Goal: Task Accomplishment & Management: Use online tool/utility

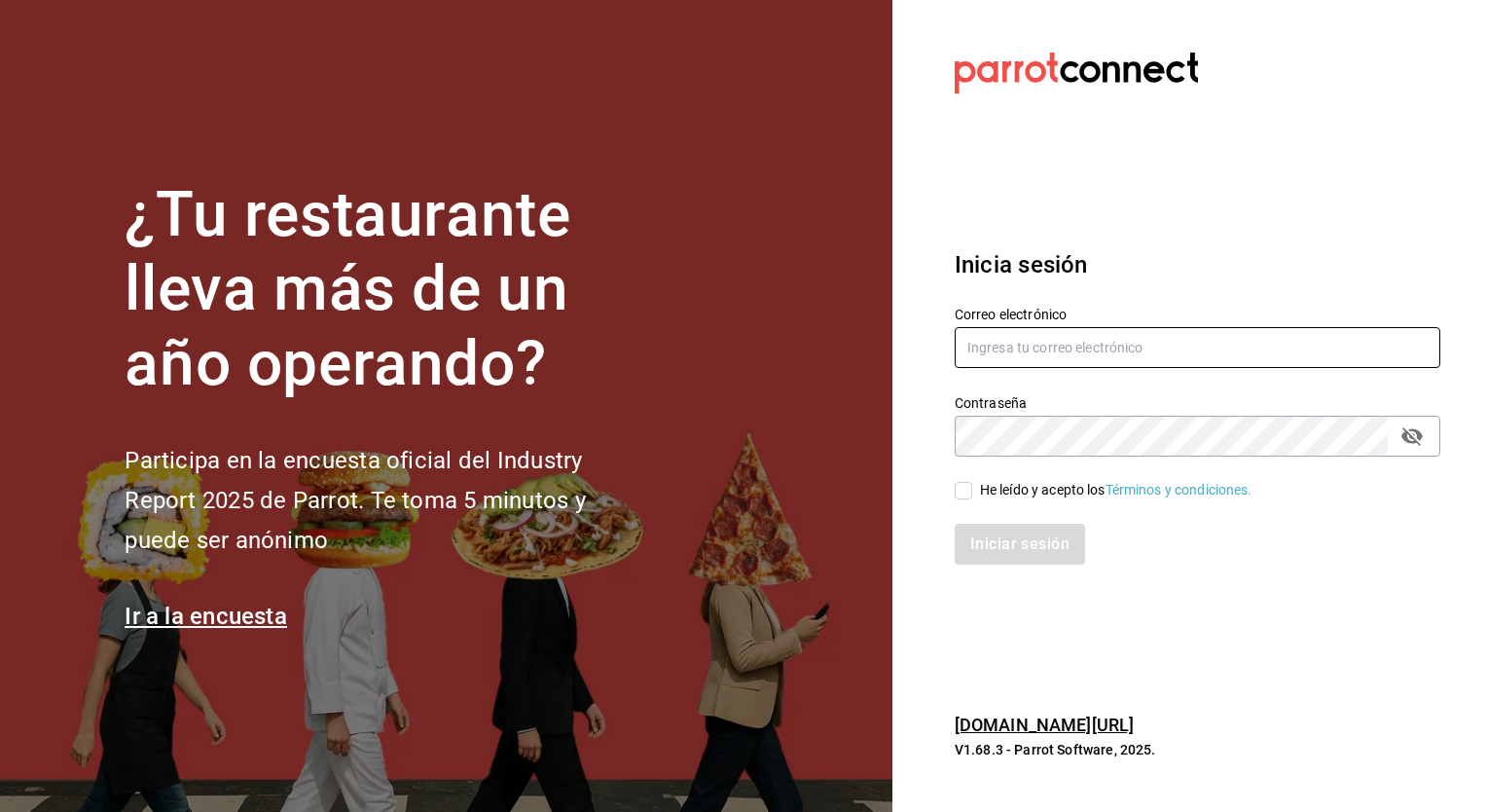
type input "[PERSON_NAME][EMAIL_ADDRESS][PERSON_NAME][DOMAIN_NAME]"
click at [960, 497] on input "He leído y acepto los Términos y condiciones." at bounding box center [964, 491] width 18 height 18
checkbox input "true"
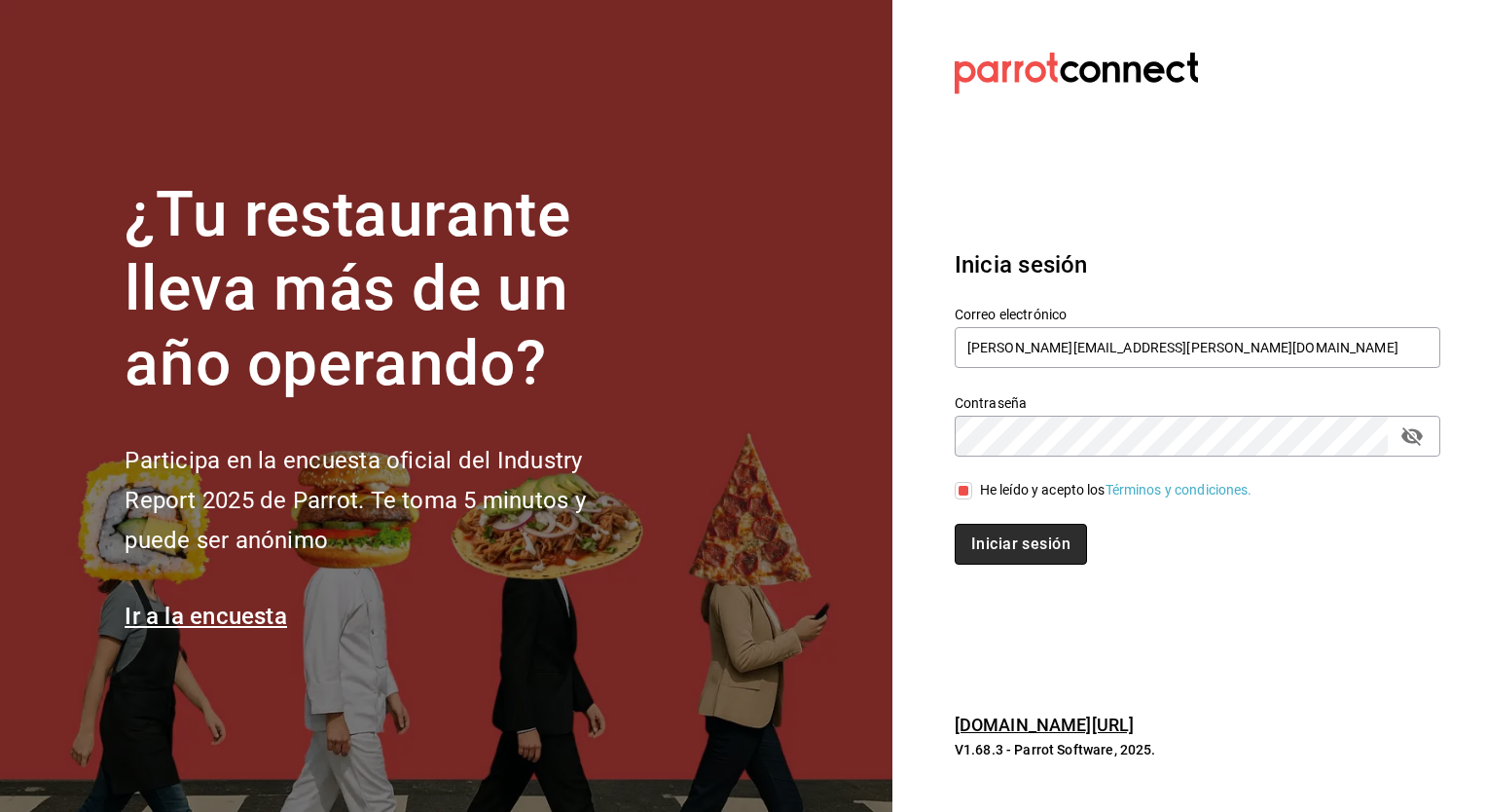
click at [991, 546] on button "Iniciar sesión" at bounding box center [1021, 544] width 132 height 41
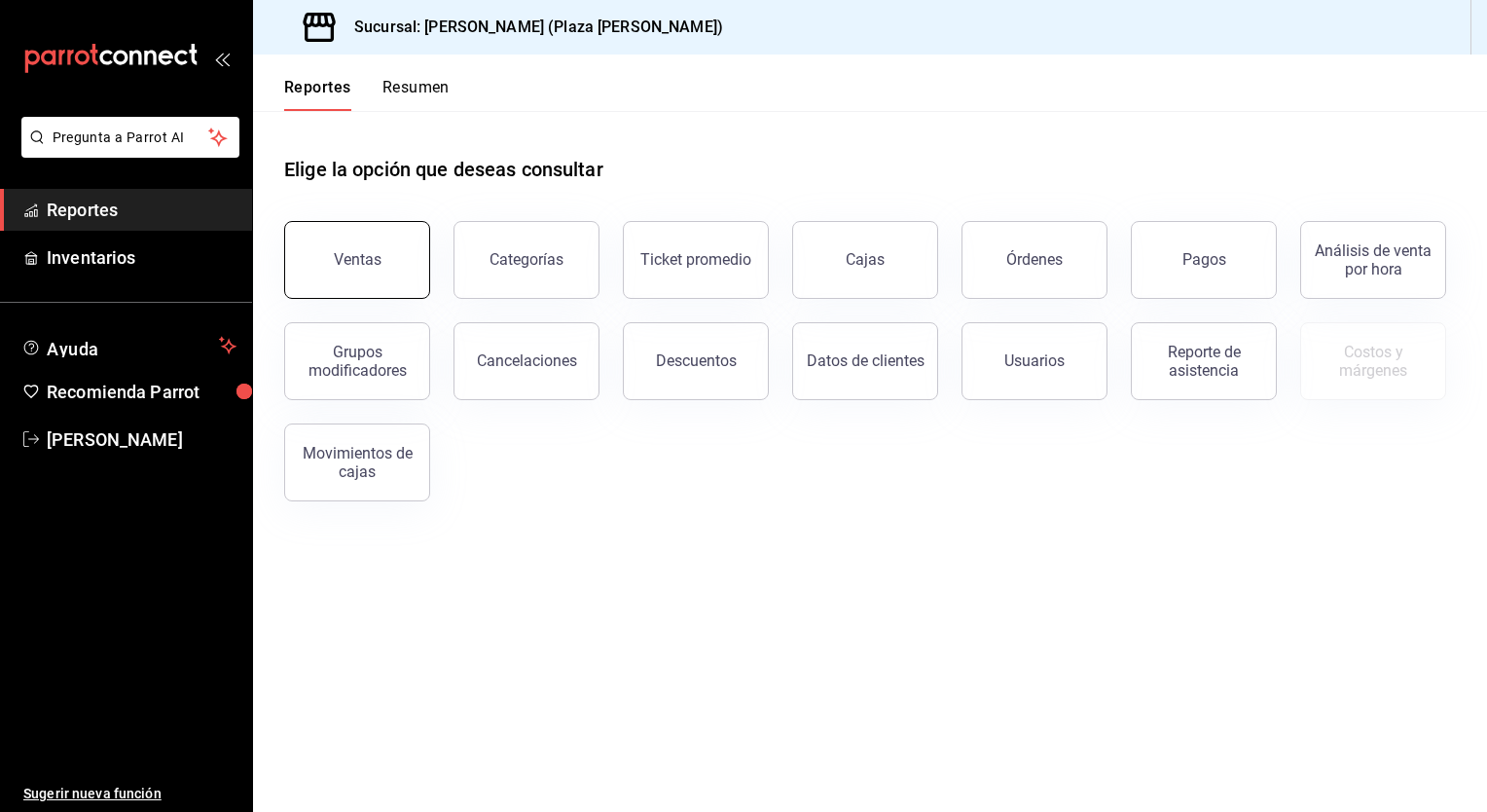
click at [375, 253] on div "Ventas" at bounding box center [358, 259] width 48 height 19
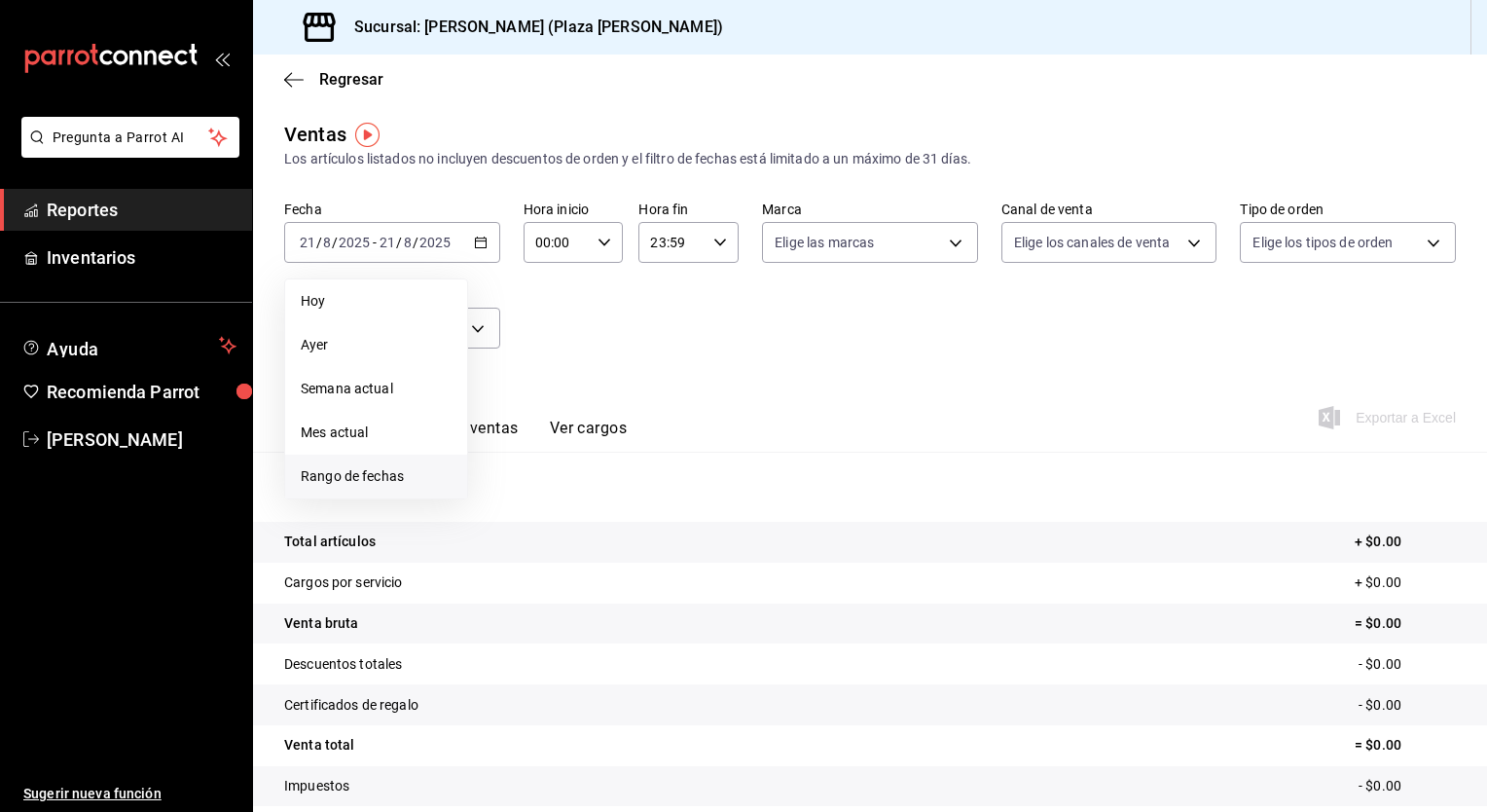
click at [372, 473] on span "Rango de fechas" at bounding box center [377, 476] width 151 height 21
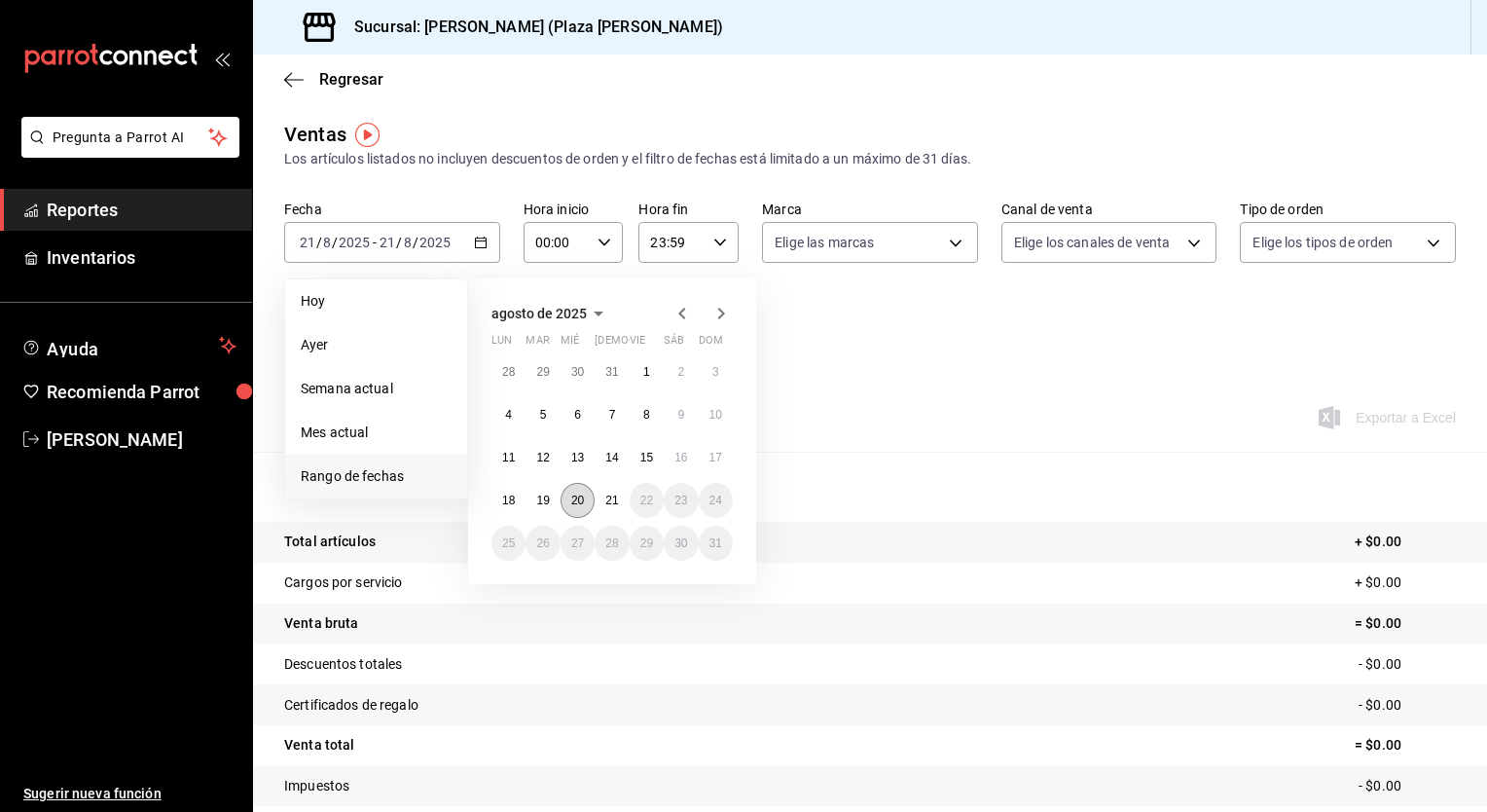
click at [582, 503] on abbr "20" at bounding box center [578, 500] width 13 height 14
click at [602, 502] on button "21" at bounding box center [611, 500] width 34 height 35
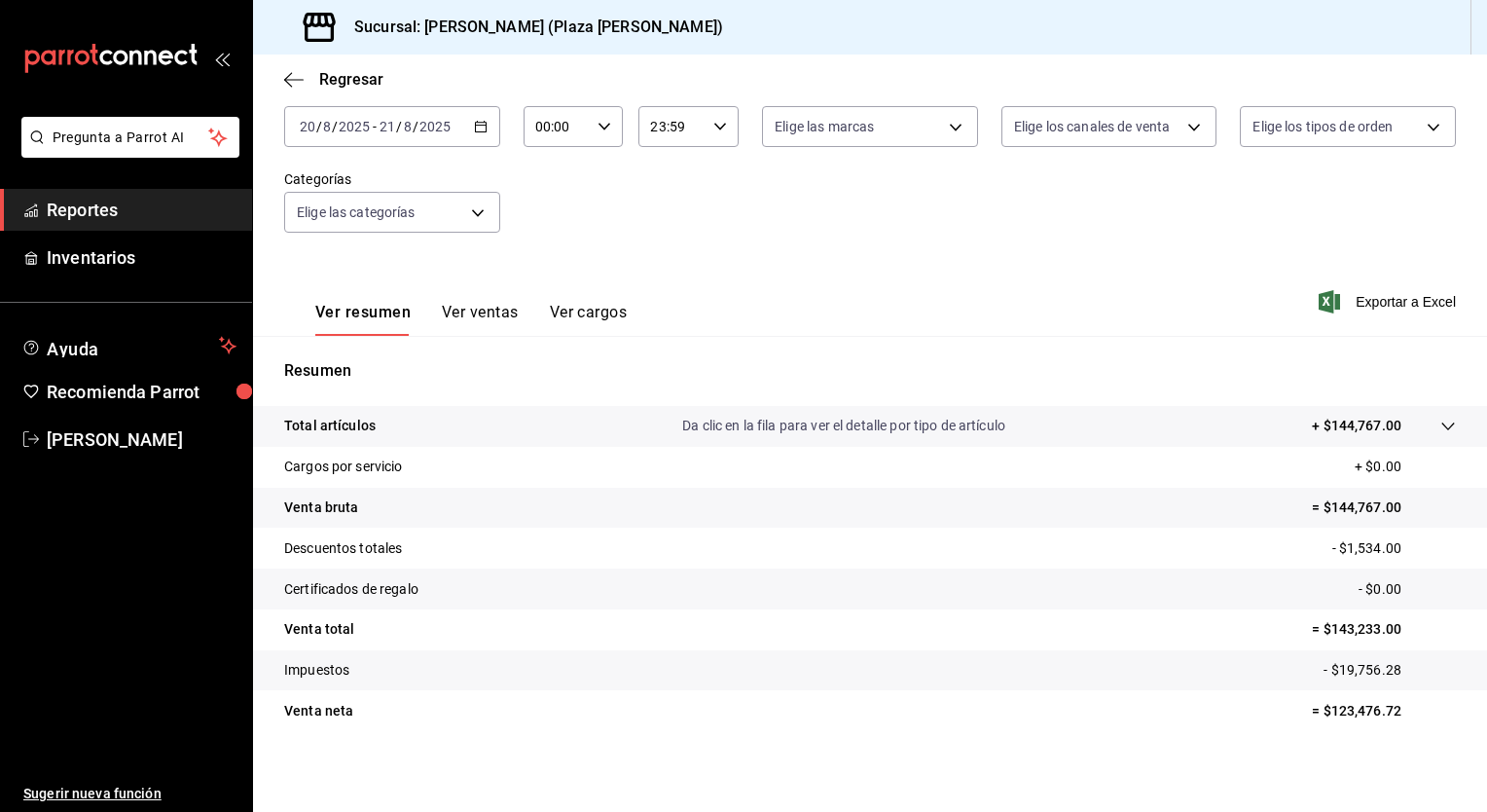
scroll to position [120, 0]
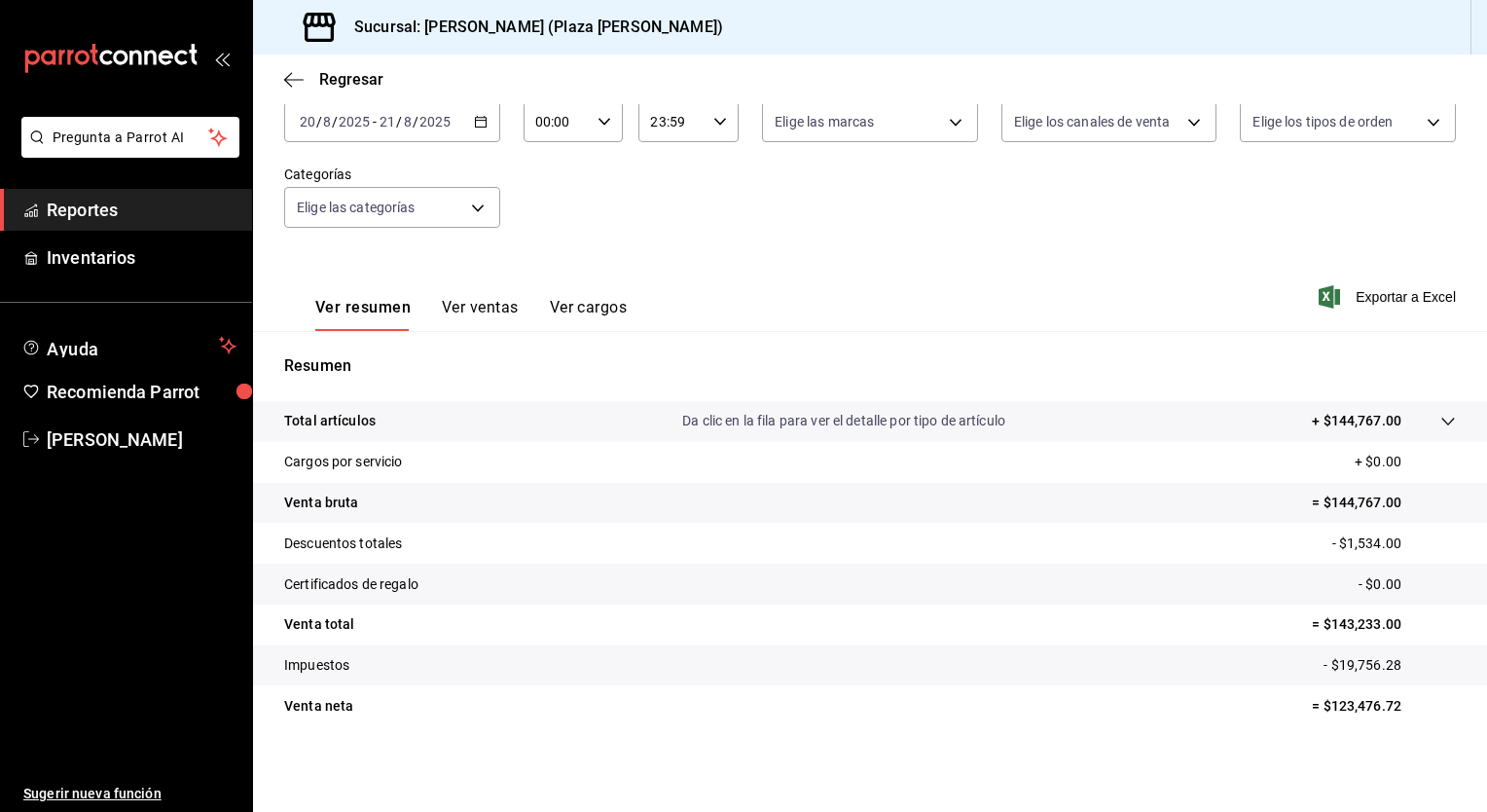
click at [599, 122] on \(Stroke\) "button" at bounding box center [604, 120] width 12 height 7
click at [551, 216] on span "05" at bounding box center [546, 211] width 19 height 16
type input "05:00"
click at [706, 122] on div at bounding box center [744, 406] width 1487 height 812
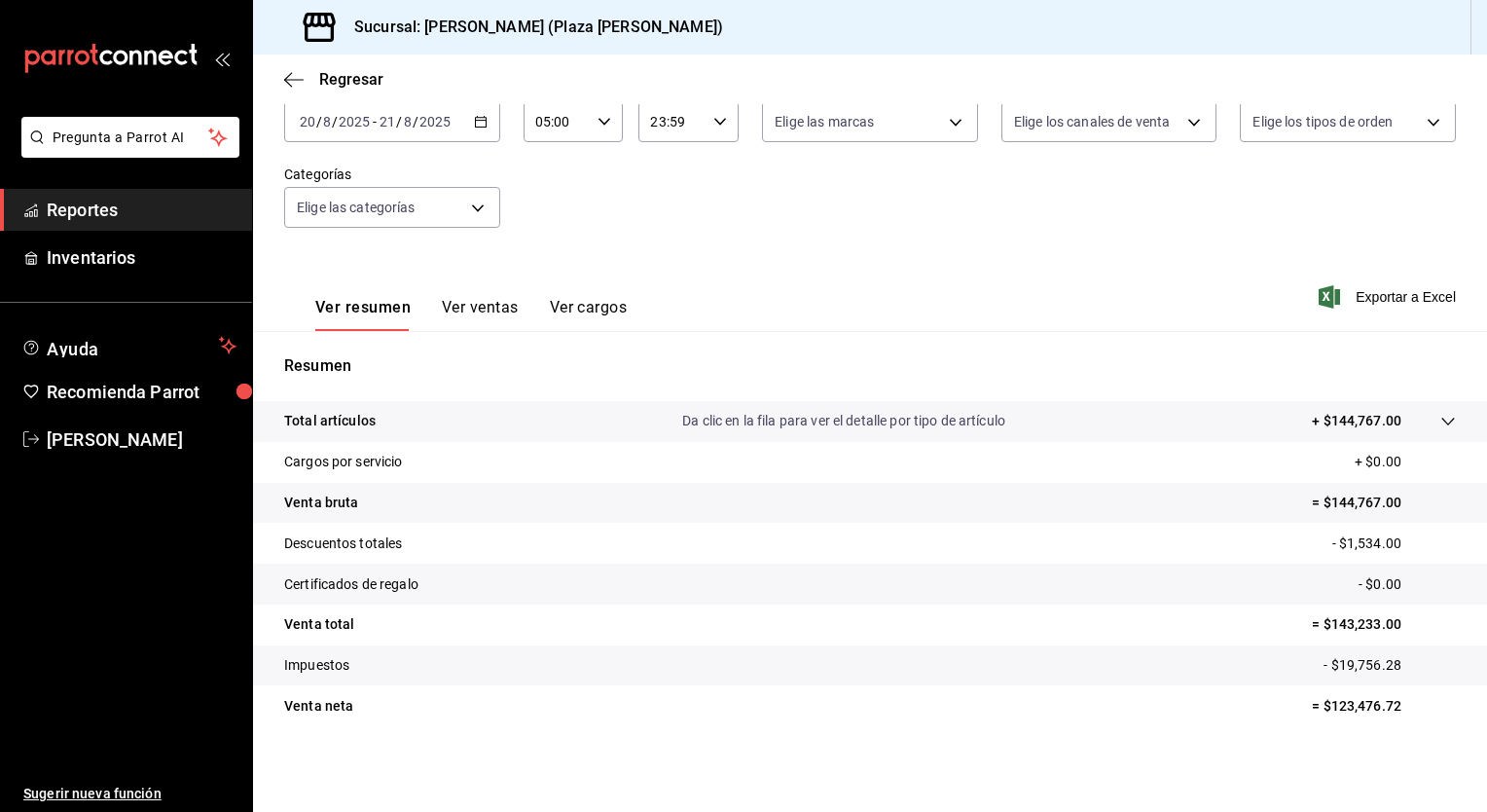
click at [714, 122] on icon "button" at bounding box center [721, 122] width 14 height 14
click at [675, 162] on button "04" at bounding box center [659, 152] width 42 height 39
type input "04:59"
click at [961, 281] on div at bounding box center [744, 406] width 1487 height 812
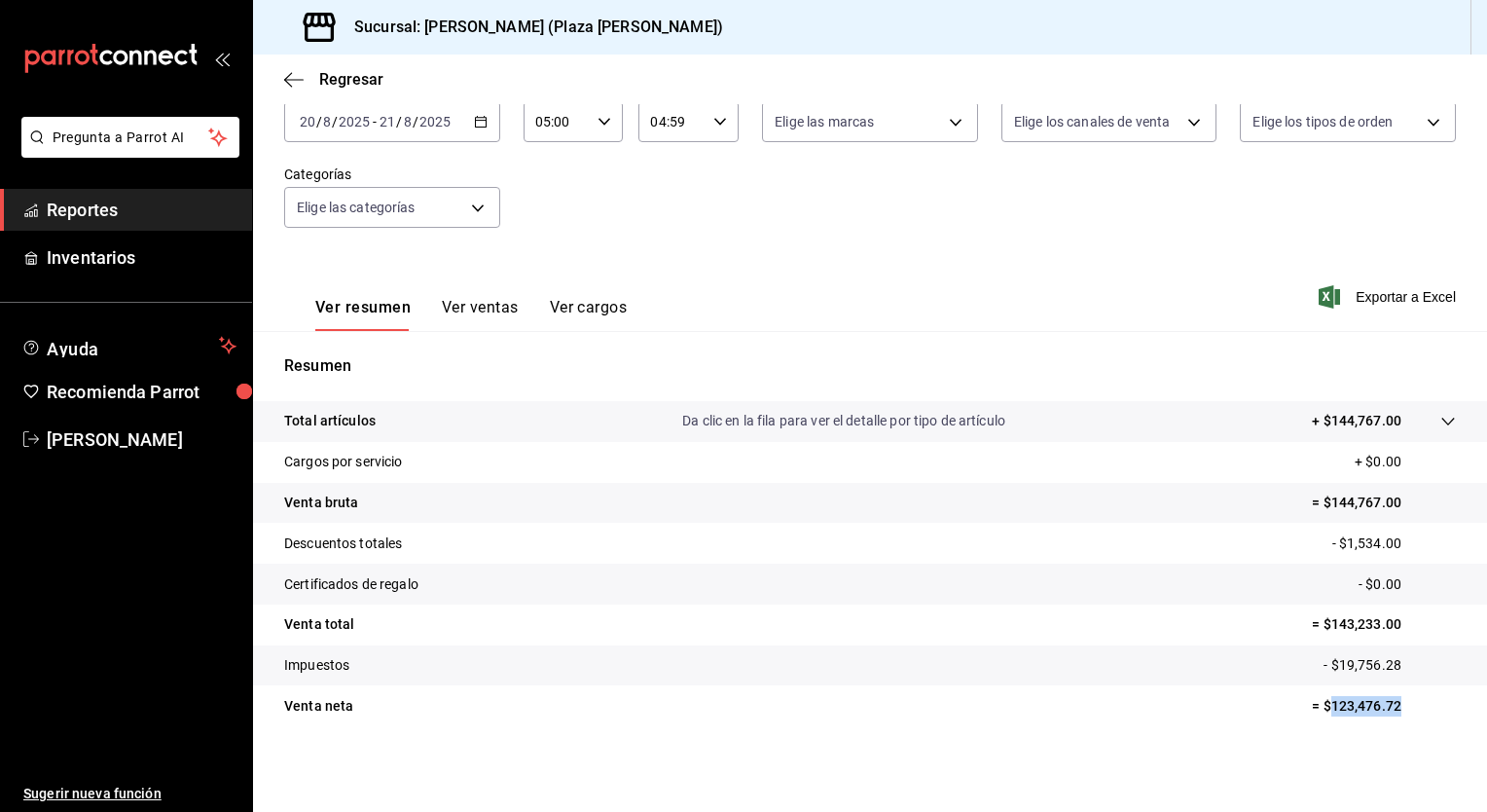
drag, startPoint x: 1316, startPoint y: 708, endPoint x: 1403, endPoint y: 711, distance: 87.1
click at [1403, 711] on p "= $123,476.72" at bounding box center [1384, 706] width 144 height 21
drag, startPoint x: 1402, startPoint y: 711, endPoint x: 1344, endPoint y: 706, distance: 58.2
copy p "123,476.72"
click at [1382, 298] on span "Exportar a Excel" at bounding box center [1390, 297] width 133 height 24
